Goal: Transaction & Acquisition: Subscribe to service/newsletter

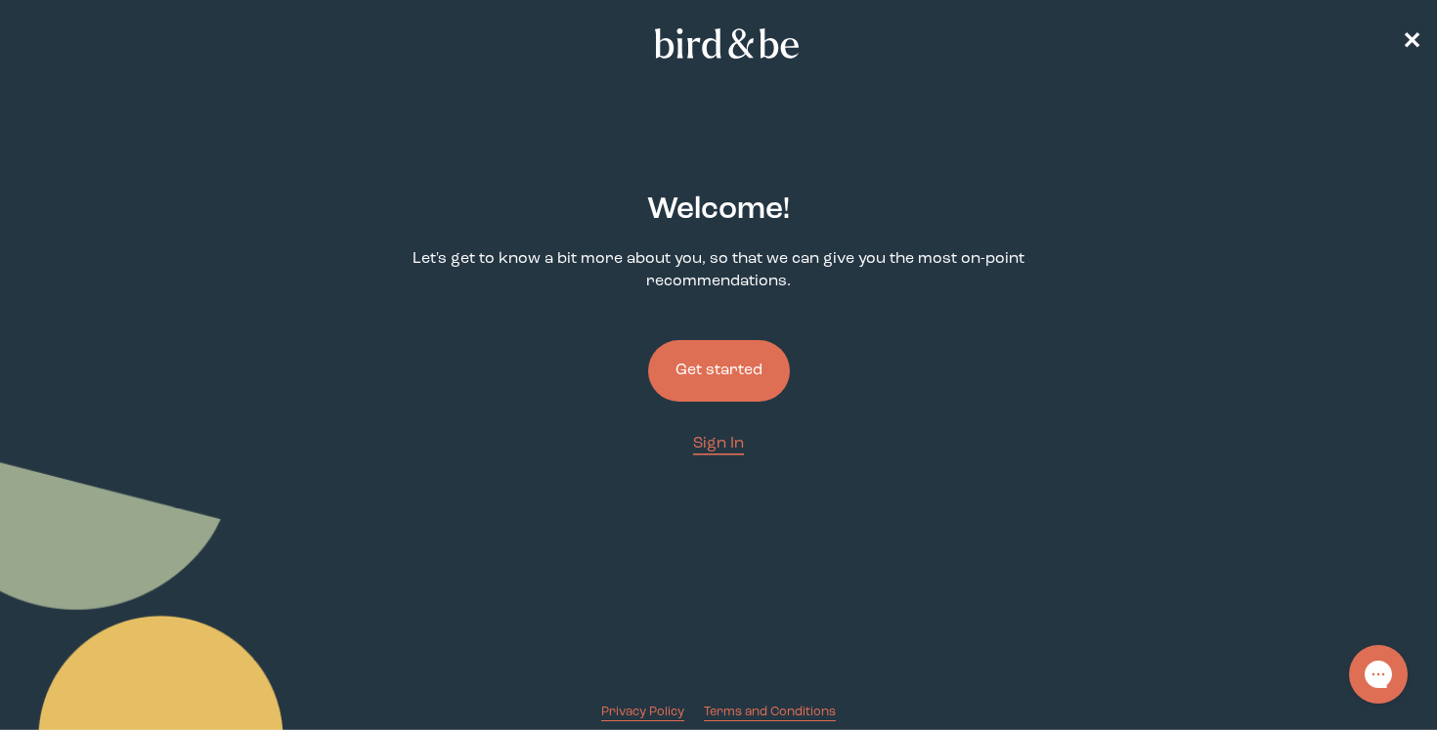
click at [702, 405] on link "Get started" at bounding box center [719, 371] width 142 height 124
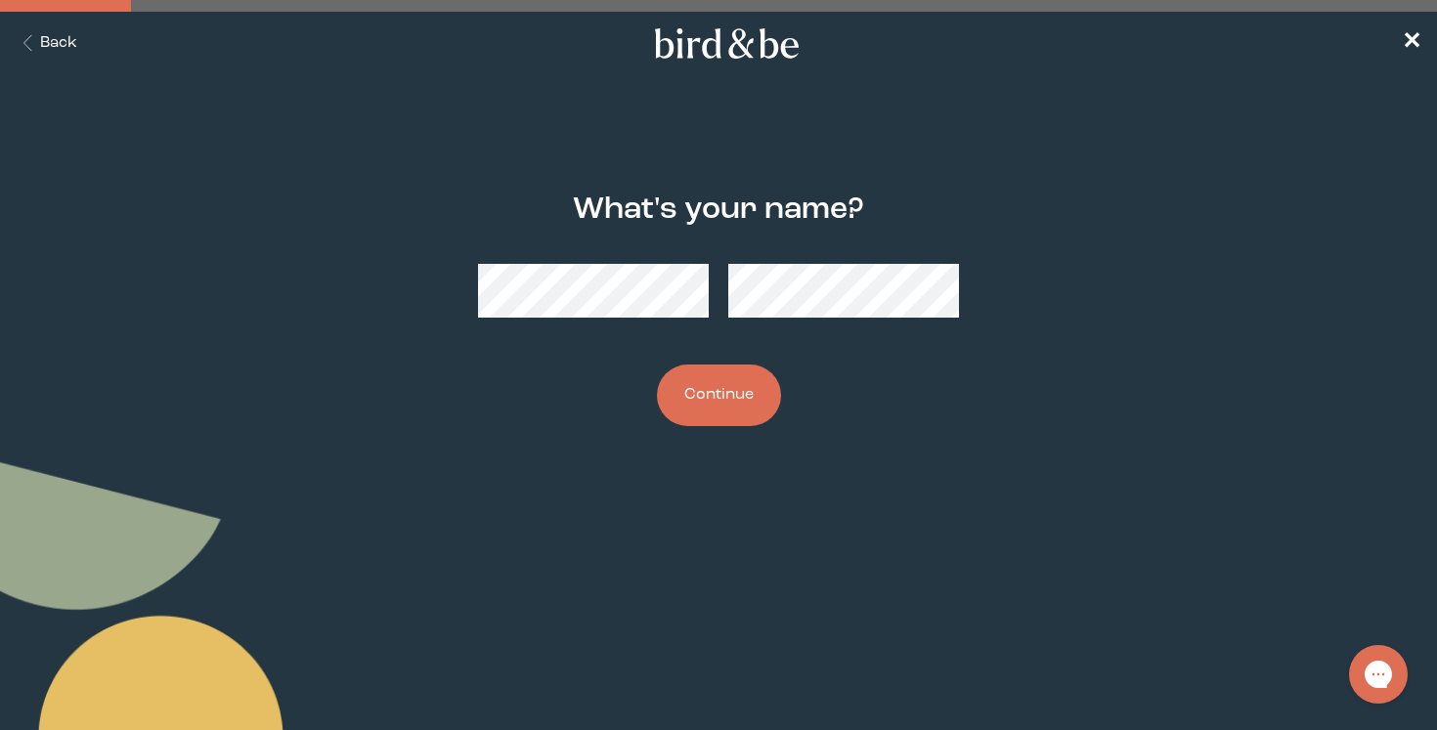
click at [717, 404] on button "Continue" at bounding box center [719, 396] width 124 height 62
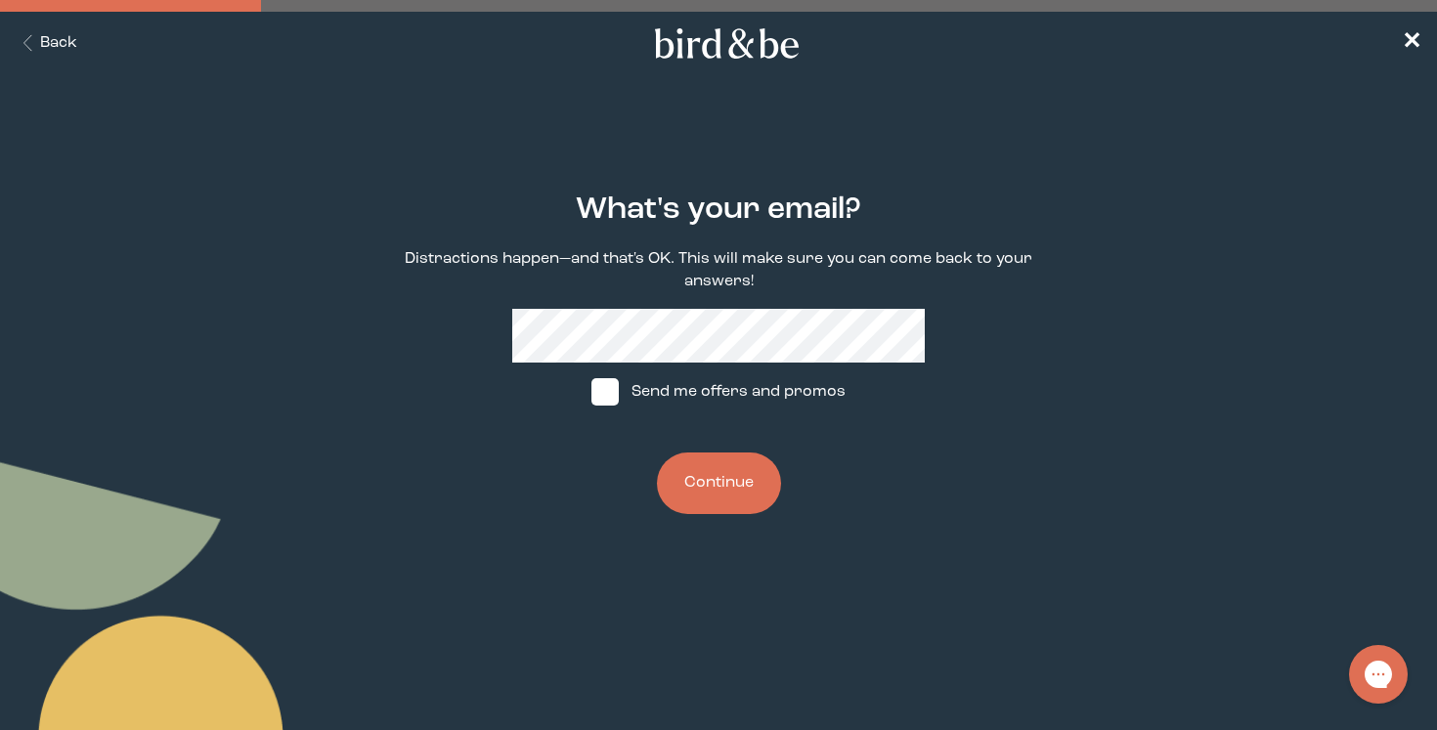
click at [720, 511] on button "Continue" at bounding box center [719, 484] width 124 height 62
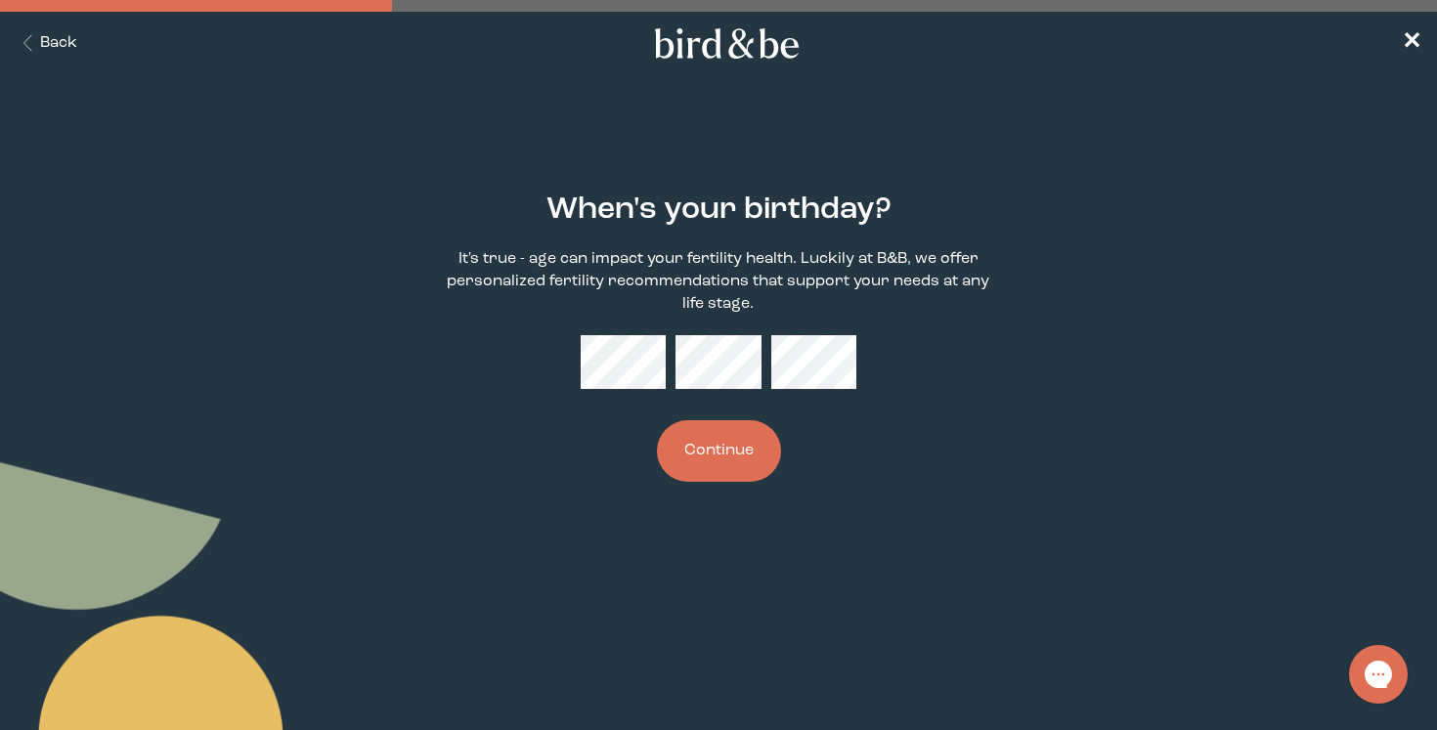
click at [738, 469] on button "Continue" at bounding box center [719, 451] width 124 height 62
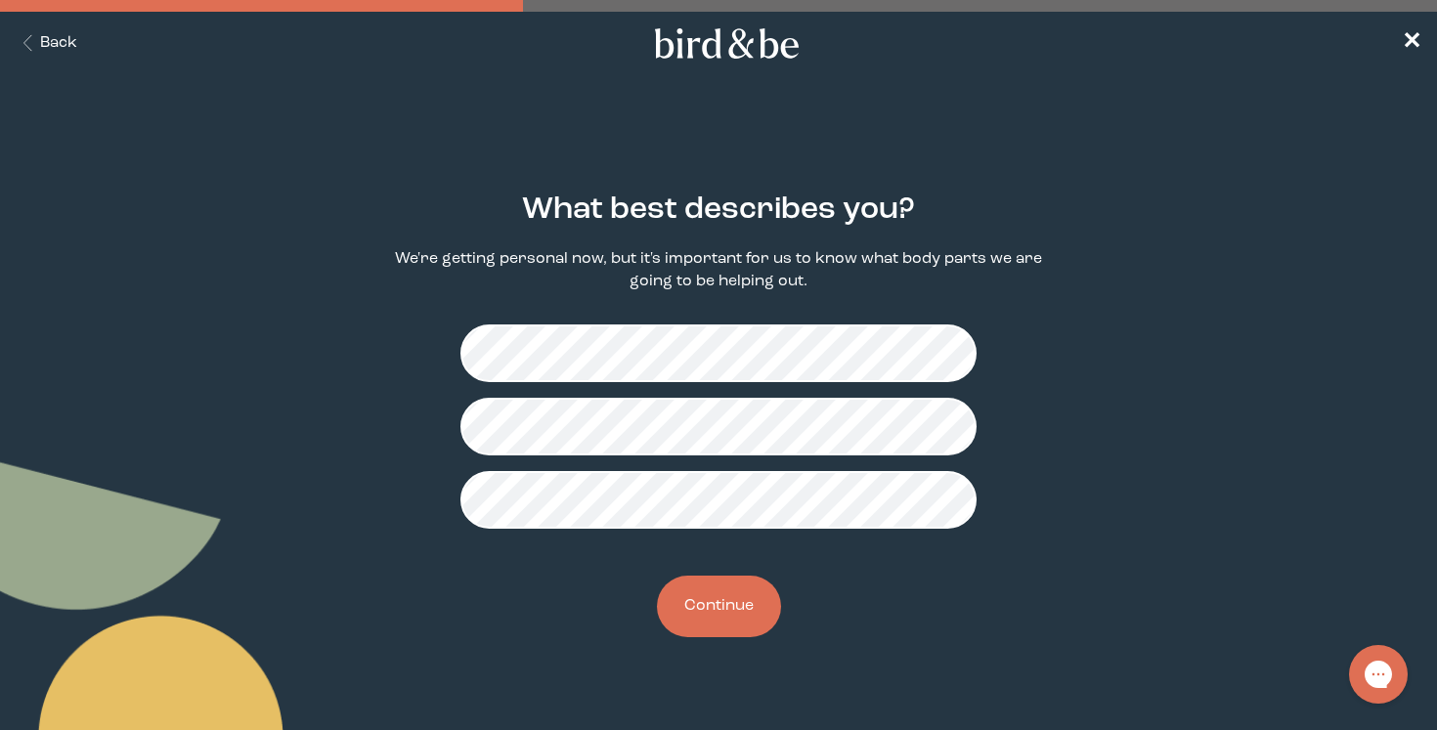
click at [755, 607] on button "Continue" at bounding box center [719, 607] width 124 height 62
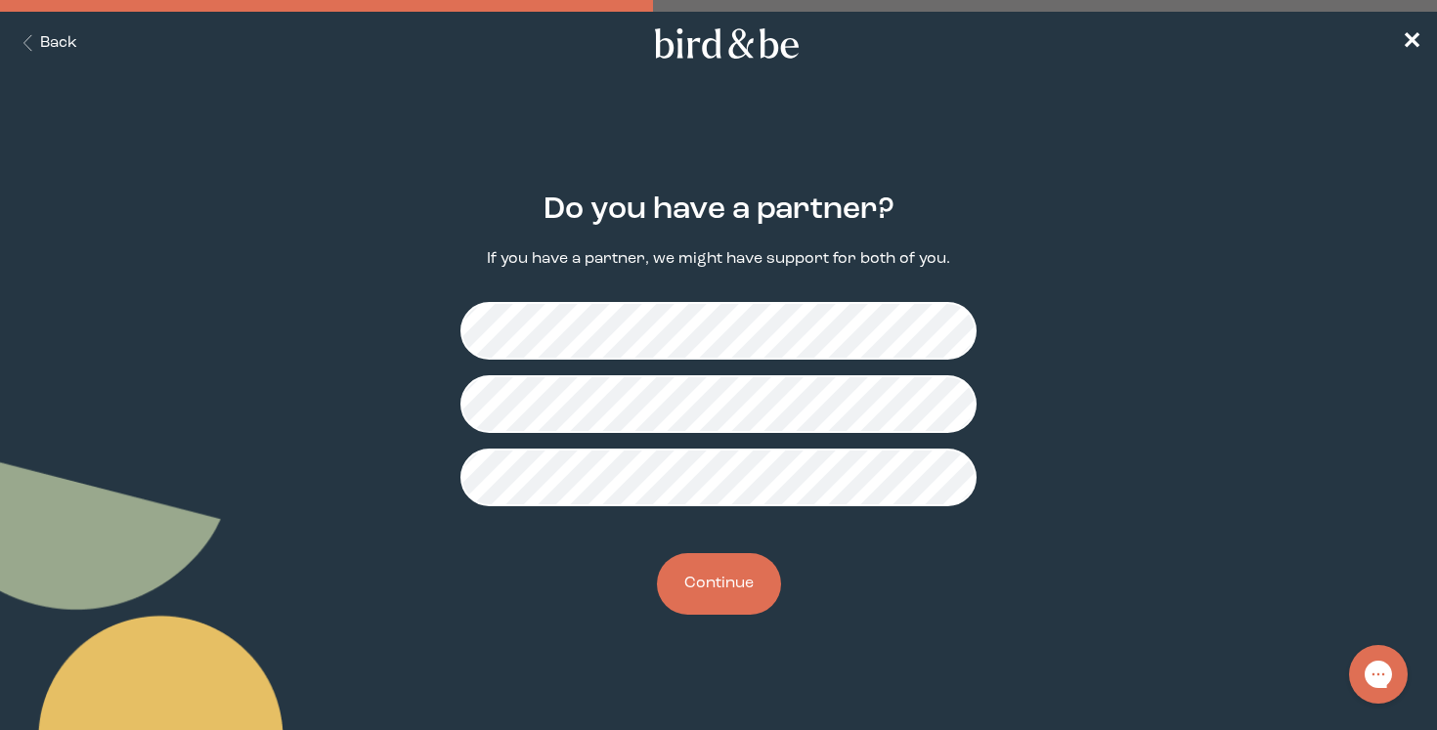
click at [759, 615] on div "Do you have a partner? If you have a partner, we might have support for both of…" at bounding box center [718, 404] width 687 height 485
click at [747, 605] on button "Continue" at bounding box center [719, 584] width 124 height 62
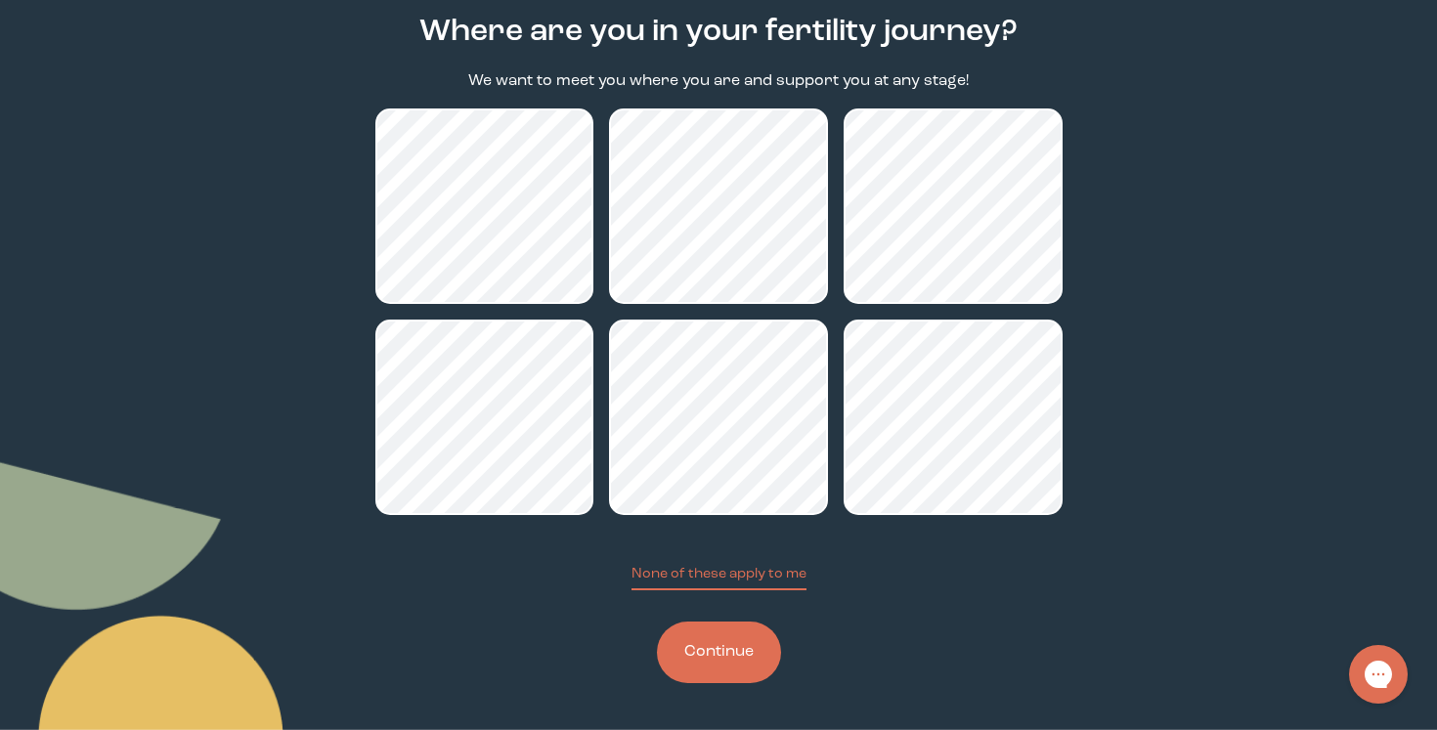
scroll to position [179, 0]
click at [726, 670] on button "Continue" at bounding box center [719, 653] width 124 height 62
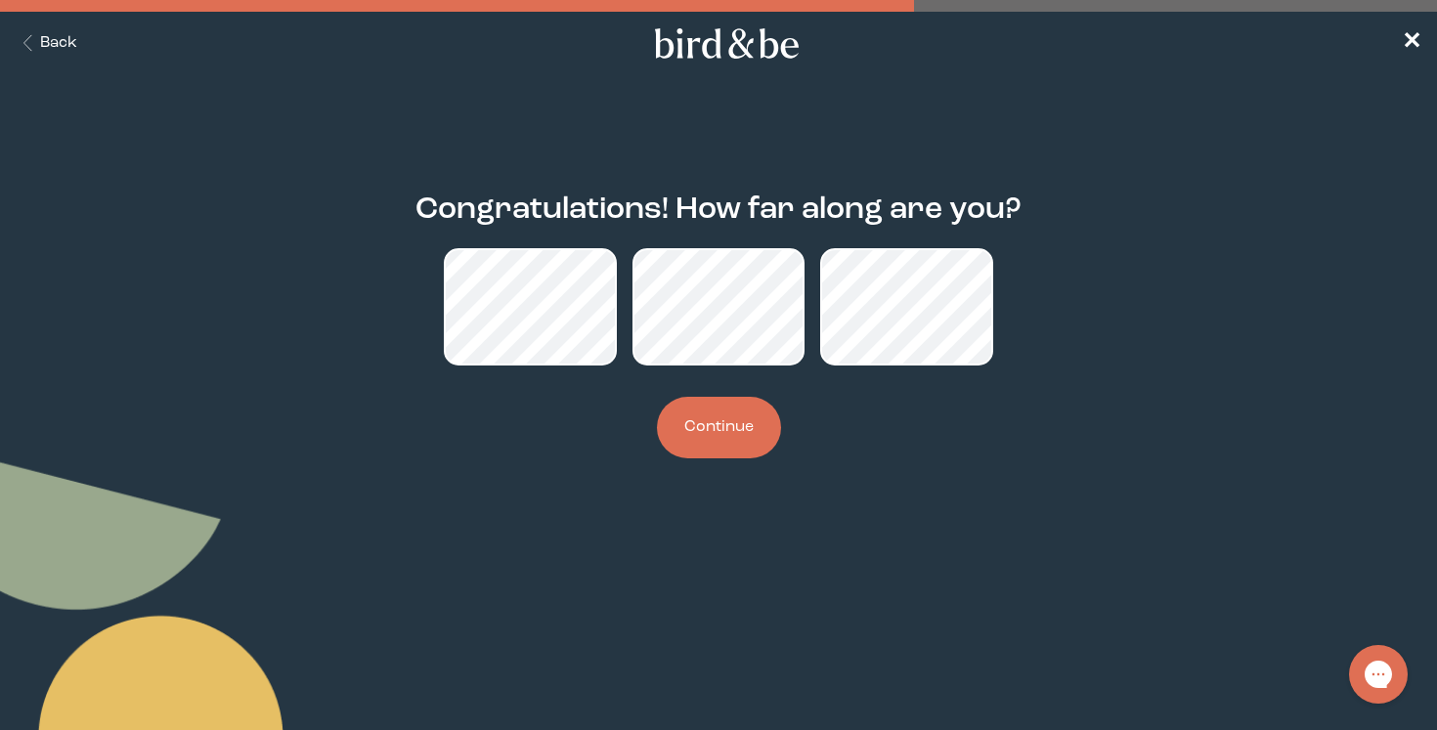
click at [759, 424] on button "Continue" at bounding box center [719, 428] width 124 height 62
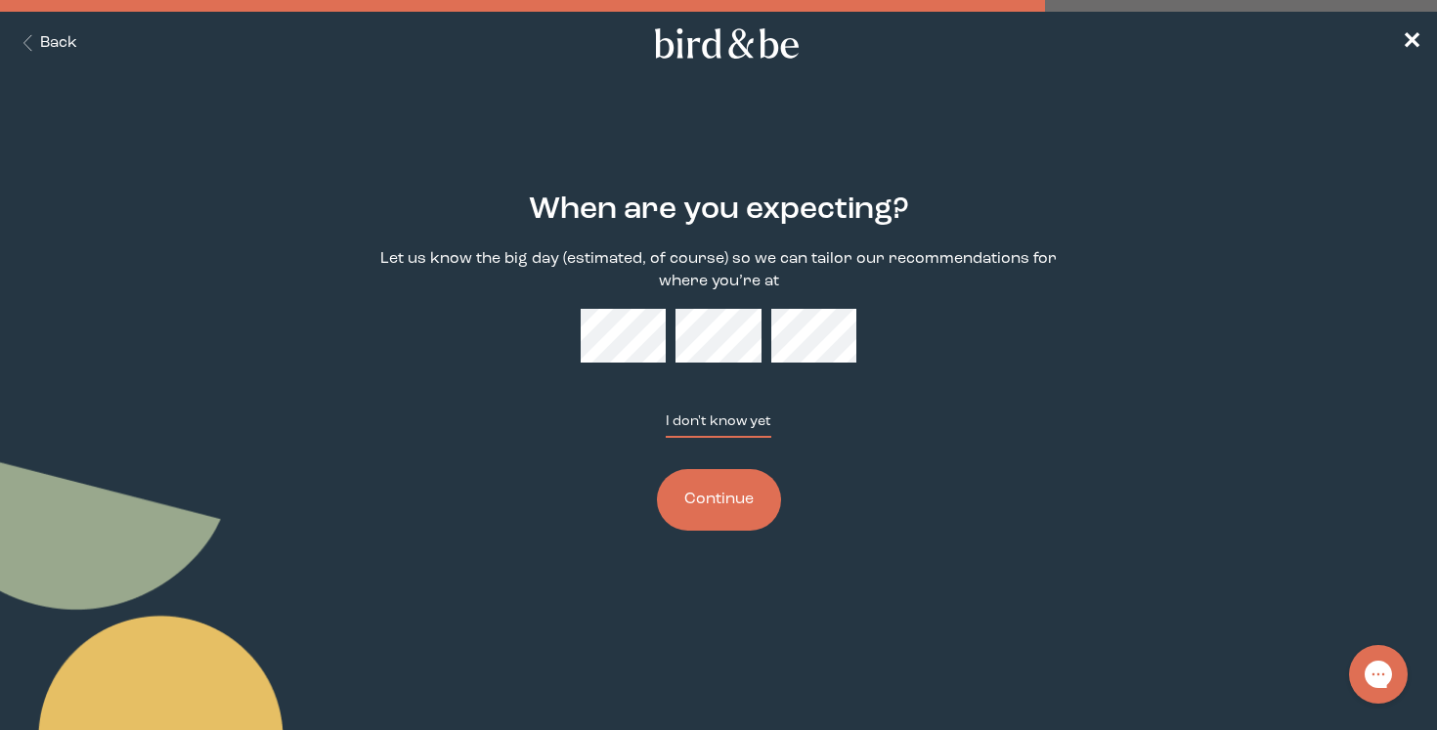
click at [726, 430] on button "I don't know yet" at bounding box center [719, 425] width 106 height 26
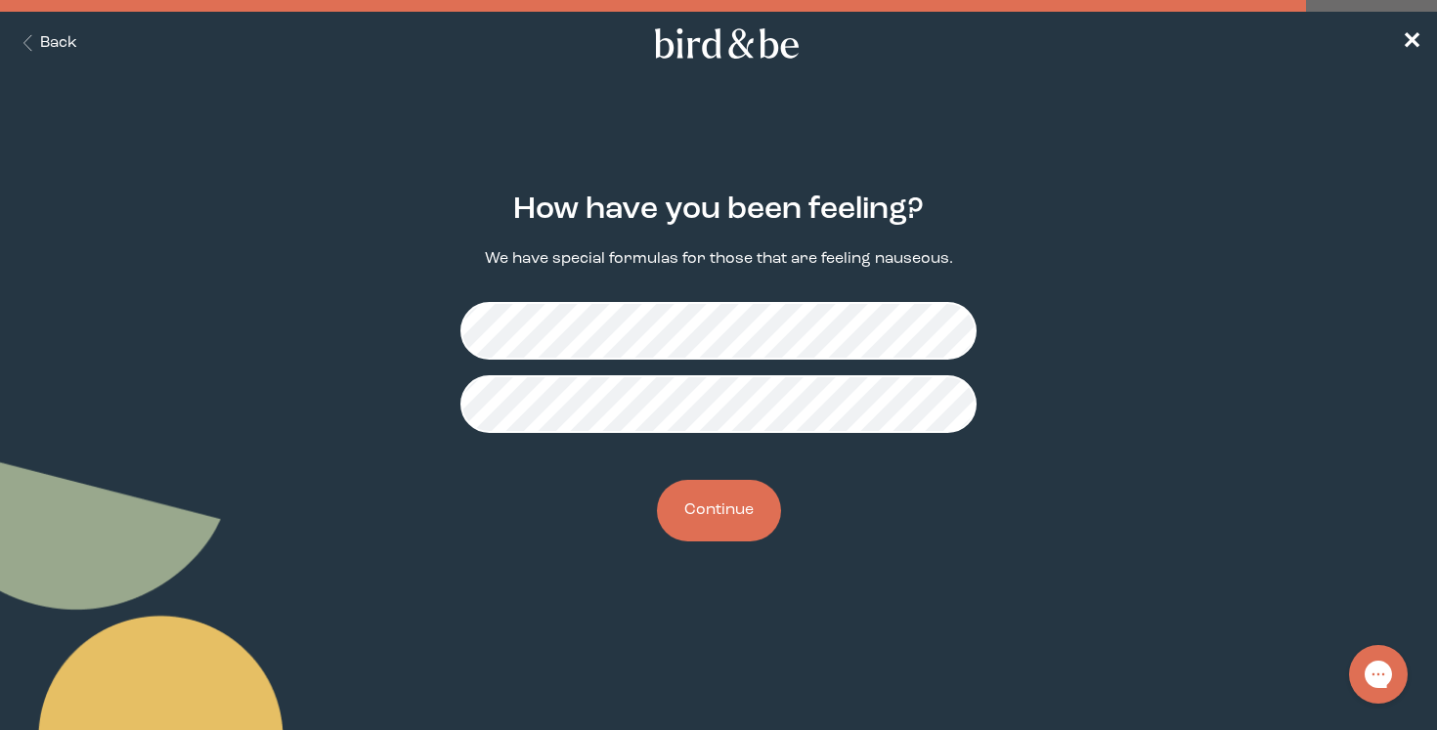
click at [722, 504] on button "Continue" at bounding box center [719, 511] width 124 height 62
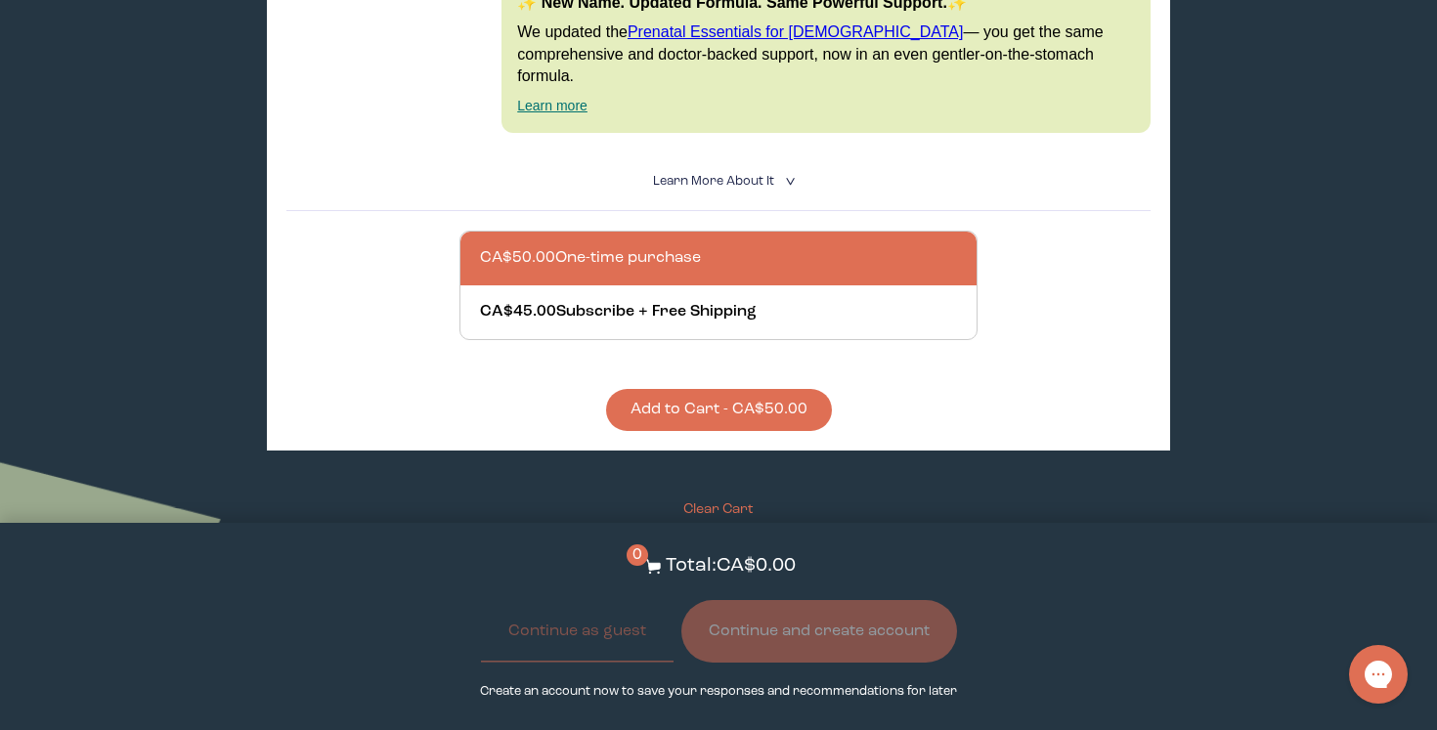
scroll to position [1577, 0]
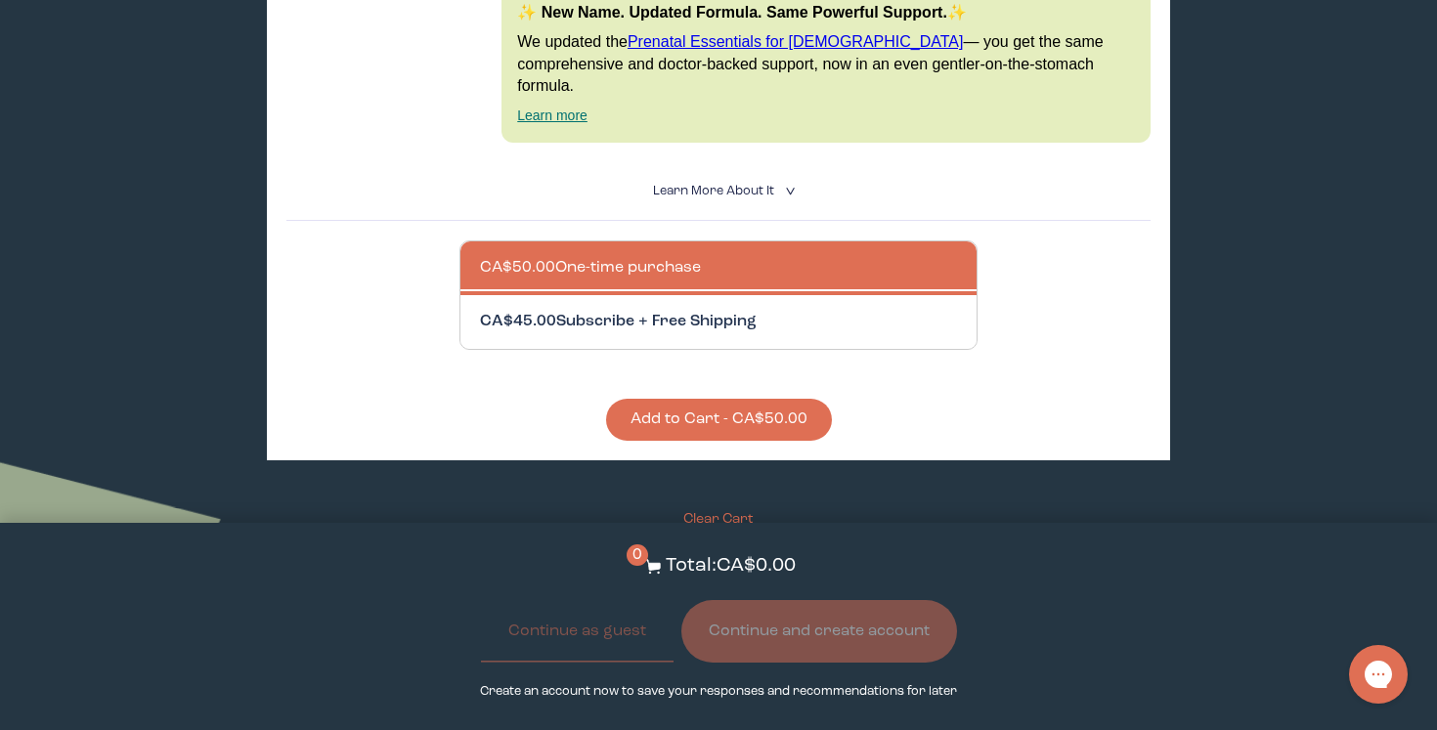
click at [753, 295] on div at bounding box center [738, 322] width 516 height 54
click at [480, 310] on input "CA$45.00 Subscribe + Free Shipping" at bounding box center [479, 310] width 1 height 1
radio input "true"
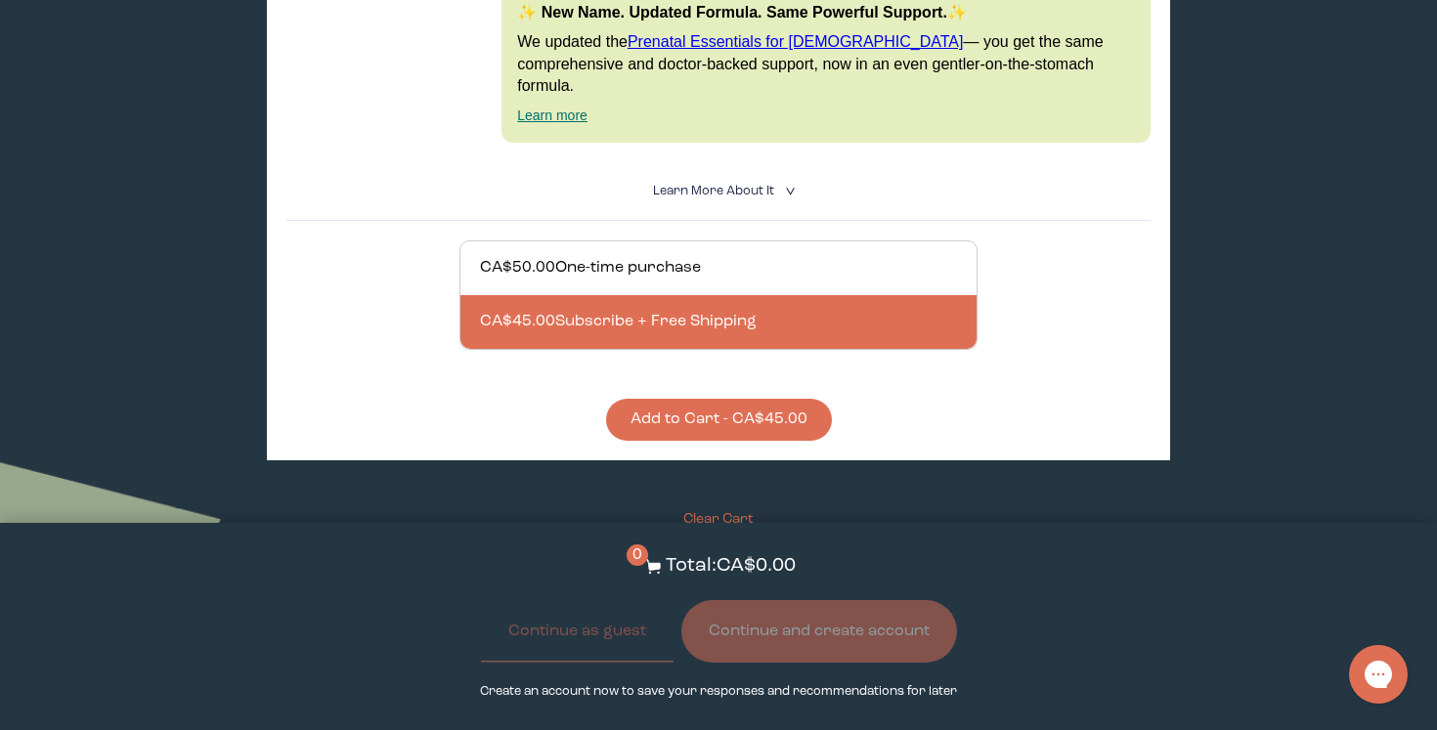
click at [720, 399] on button "Add to Cart - CA$45.00" at bounding box center [719, 420] width 226 height 42
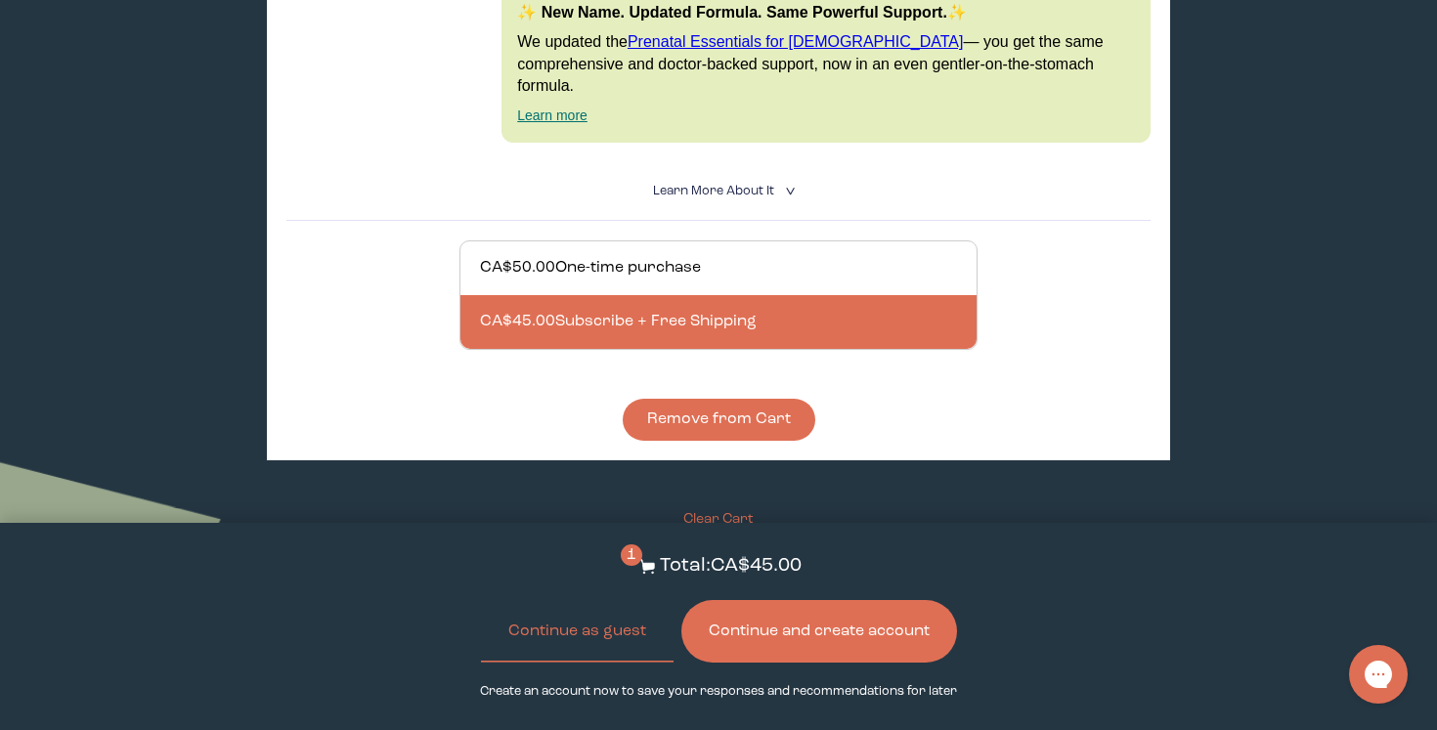
click at [817, 632] on button "Continue and create account" at bounding box center [820, 631] width 276 height 63
